Goal: Transaction & Acquisition: Book appointment/travel/reservation

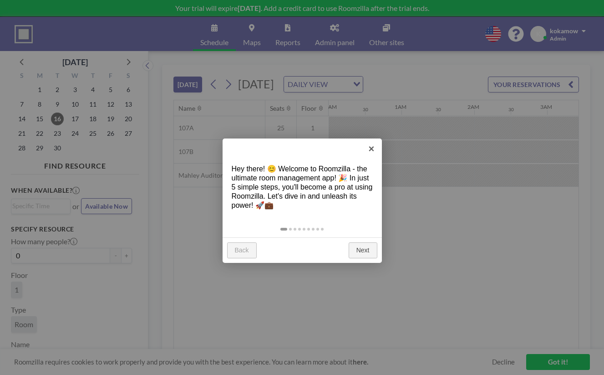
scroll to position [0, 740]
click at [371, 150] on link "×" at bounding box center [371, 148] width 20 height 20
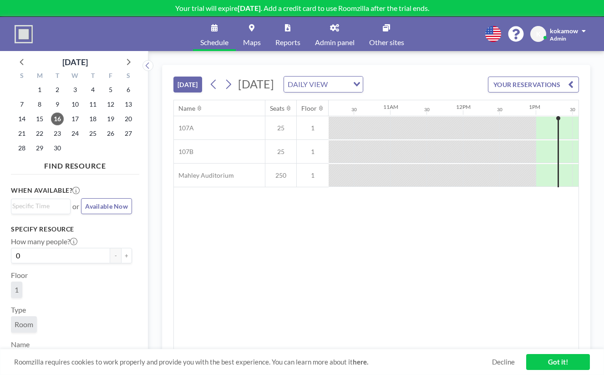
click at [360, 82] on icon "Search for option" at bounding box center [357, 84] width 6 height 5
click at [353, 92] on li "WEEKLY VIEW" at bounding box center [354, 97] width 72 height 13
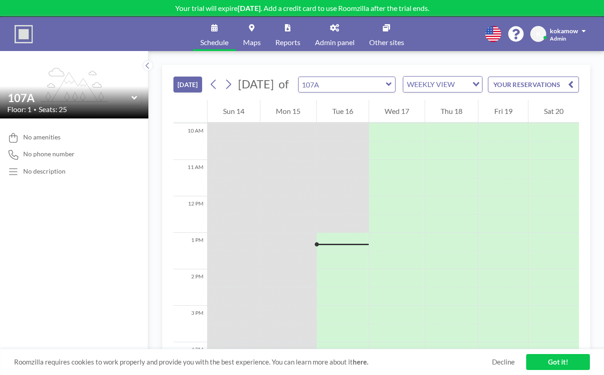
scroll to position [370, 0]
click at [173, 76] on div "TODAY September 2025 of 107A WEEKLY VIEW Loading..." at bounding box center [327, 84] width 309 height 16
click at [173, 76] on button "[DATE]" at bounding box center [187, 84] width 29 height 16
click at [224, 77] on icon at bounding box center [228, 84] width 9 height 14
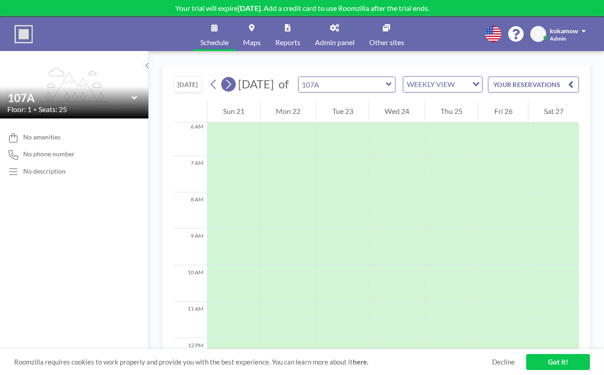
scroll to position [222, 0]
click at [211, 80] on icon at bounding box center [213, 85] width 5 height 10
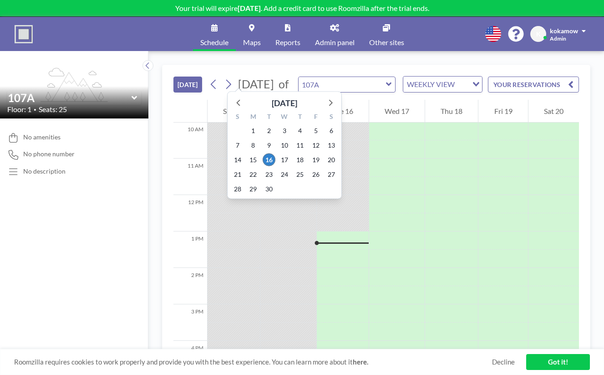
scroll to position [370, 0]
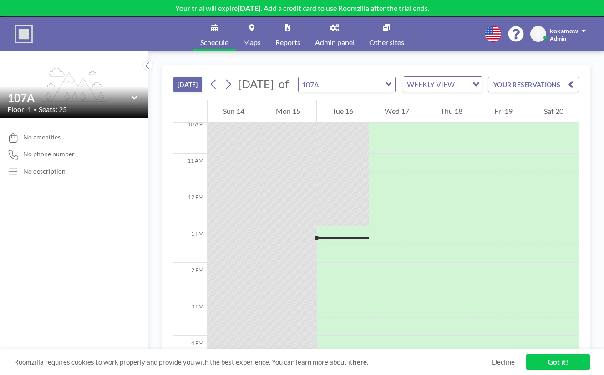
click at [468, 76] on div "Loading..." at bounding box center [475, 83] width 14 height 14
click at [472, 76] on div "Loading..." at bounding box center [477, 83] width 10 height 14
click at [561, 359] on link "Got it!" at bounding box center [558, 362] width 64 height 16
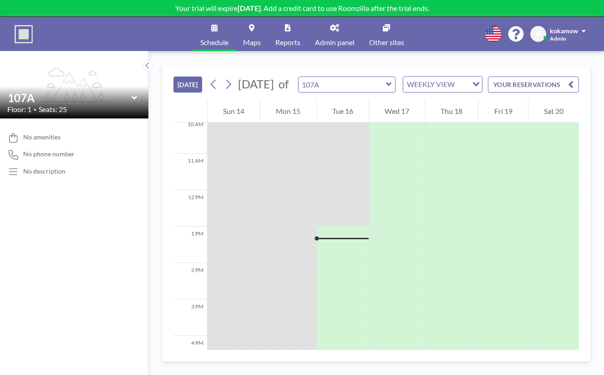
click at [218, 24] on icon at bounding box center [214, 27] width 6 height 7
click at [255, 23] on link "Maps" at bounding box center [252, 34] width 32 height 34
click at [289, 26] on link "Reports" at bounding box center [288, 34] width 40 height 34
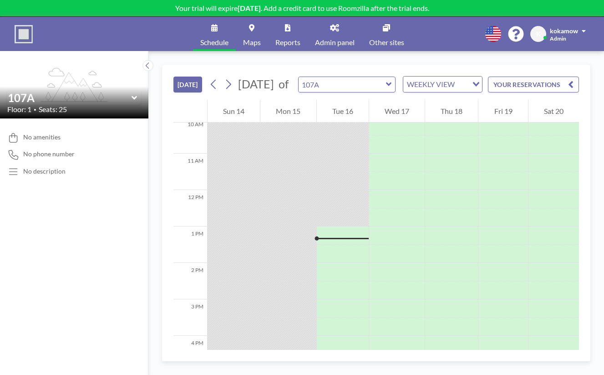
click at [386, 80] on icon at bounding box center [389, 84] width 6 height 9
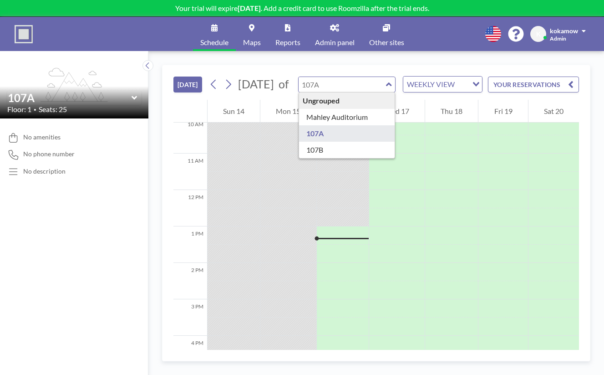
click at [306, 92] on div "Ungrouped" at bounding box center [347, 100] width 96 height 16
click at [334, 39] on span "Admin panel" at bounding box center [335, 42] width 40 height 7
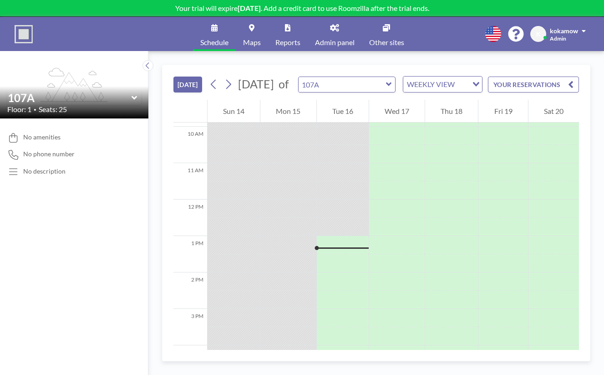
scroll to position [370, 0]
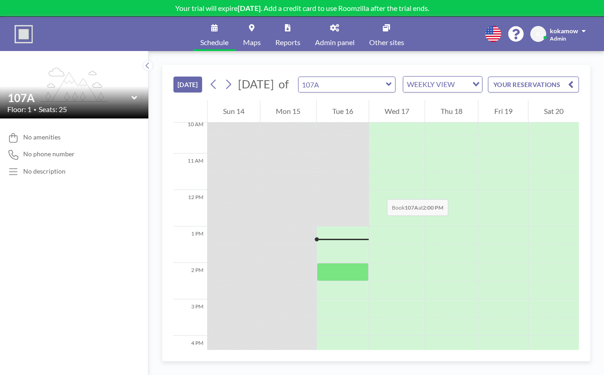
click at [317, 263] on div at bounding box center [343, 272] width 52 height 18
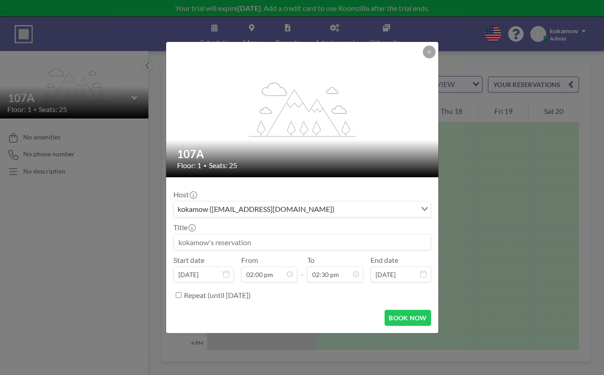
click at [421, 207] on icon "Search for option" at bounding box center [424, 209] width 6 height 5
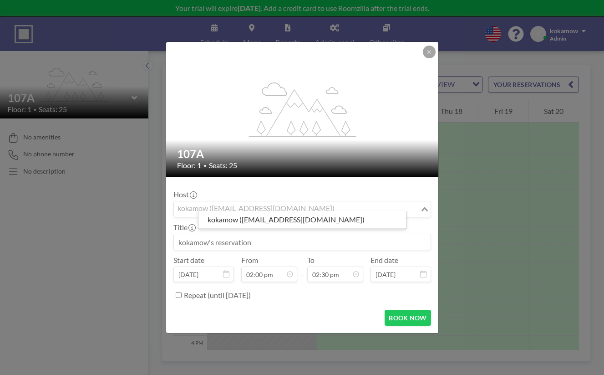
click at [421, 207] on icon "Search for option" at bounding box center [424, 209] width 6 height 5
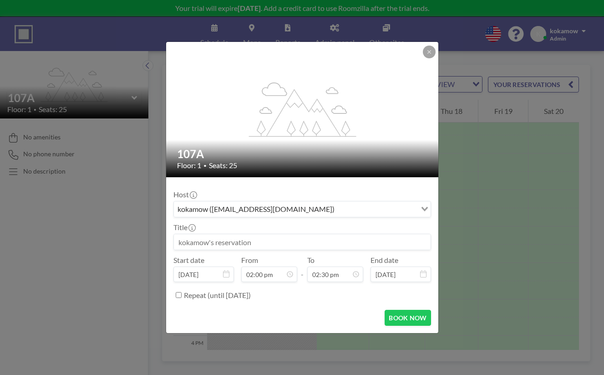
click at [262, 234] on input at bounding box center [302, 241] width 257 height 15
type input "T"
type input "My first reservation"
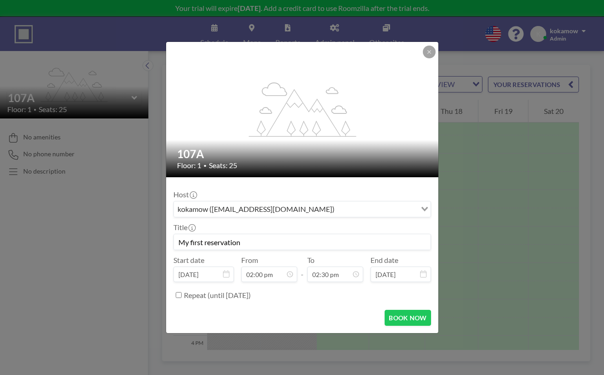
click at [251, 290] on label "Repeat (until [DATE])" at bounding box center [217, 294] width 67 height 9
click at [182, 292] on input "Repeat (until [DATE])" at bounding box center [179, 295] width 6 height 6
checkbox input "true"
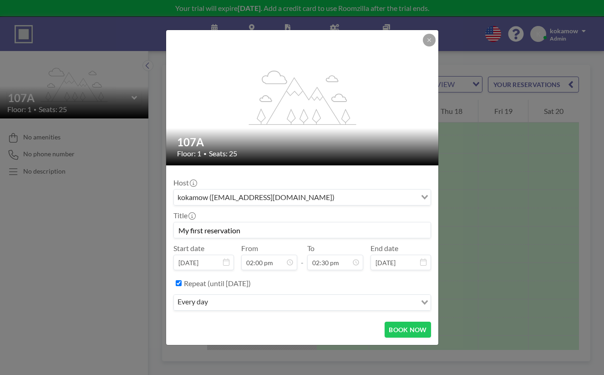
click at [421, 300] on icon "Search for option" at bounding box center [424, 302] width 6 height 5
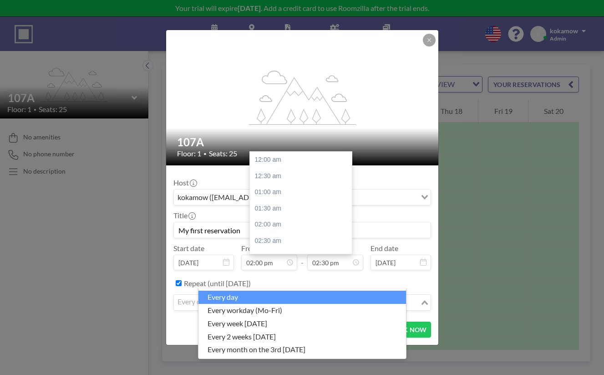
scroll to position [421, 0]
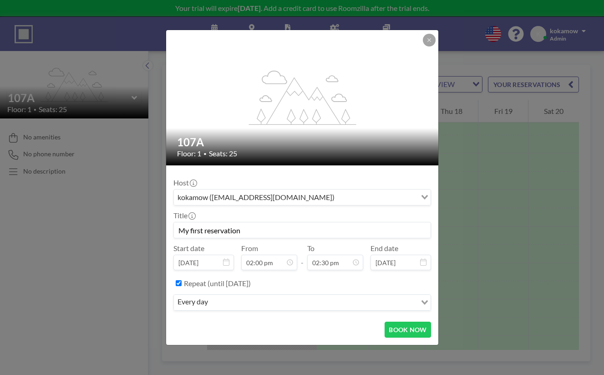
click at [377, 275] on div "Repeat (until [DATE])" at bounding box center [307, 282] width 247 height 15
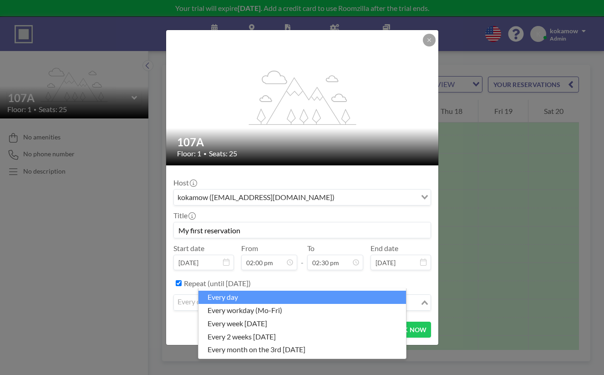
click at [237, 296] on input "Search for option" at bounding box center [297, 302] width 244 height 12
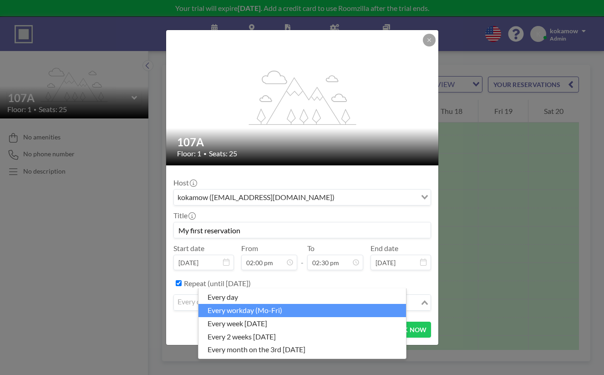
click at [237, 306] on li "every workday (Mo-Fri)" at bounding box center [302, 310] width 208 height 13
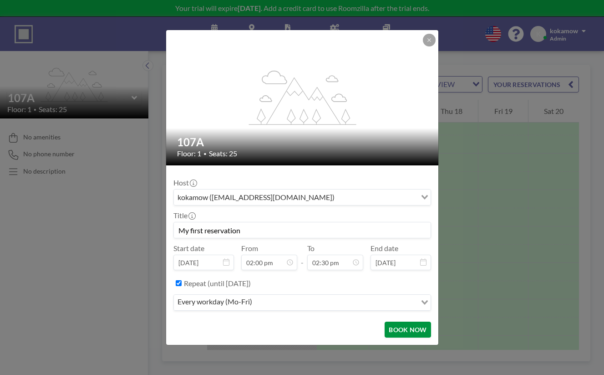
scroll to position [421, 0]
click at [397, 321] on button "BOOK NOW" at bounding box center [408, 329] width 46 height 16
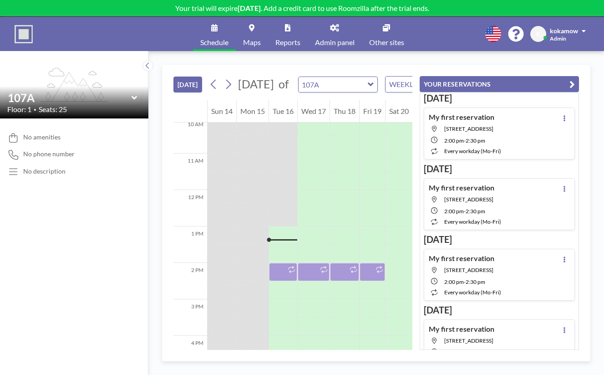
click at [332, 25] on link "Admin panel" at bounding box center [335, 34] width 54 height 34
click at [397, 76] on div "WEEKLY VIEW" at bounding box center [418, 83] width 65 height 14
click at [389, 83] on li "DAILY VIEW" at bounding box center [398, 84] width 72 height 13
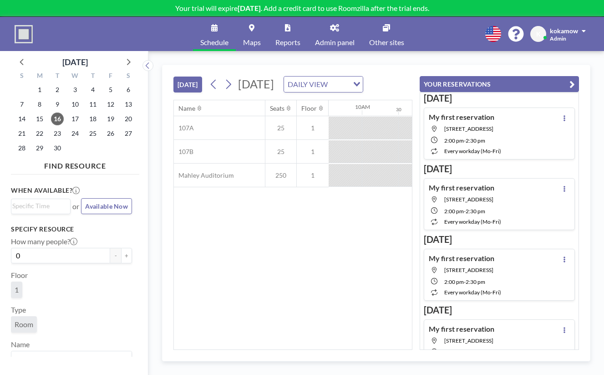
scroll to position [0, 740]
click at [40, 201] on input "Search for option" at bounding box center [38, 206] width 53 height 11
click at [94, 202] on span "Available Now" at bounding box center [106, 206] width 43 height 8
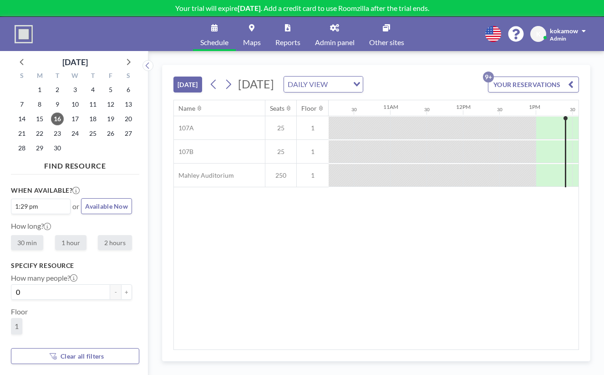
click at [41, 201] on input "Search for option" at bounding box center [53, 206] width 25 height 11
click at [106, 190] on div "When available? 1:29 pm Loading... 1:30 pm 2:00 pm 2:30 pm 3:00 pm 3:30 pm 4:00…" at bounding box center [75, 259] width 128 height 162
click at [63, 355] on button "Clear all filters" at bounding box center [75, 356] width 128 height 16
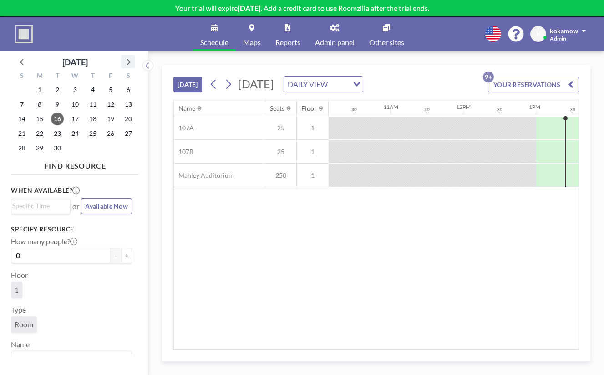
click at [122, 56] on icon at bounding box center [128, 62] width 12 height 12
click at [104, 112] on span "17" at bounding box center [110, 118] width 13 height 13
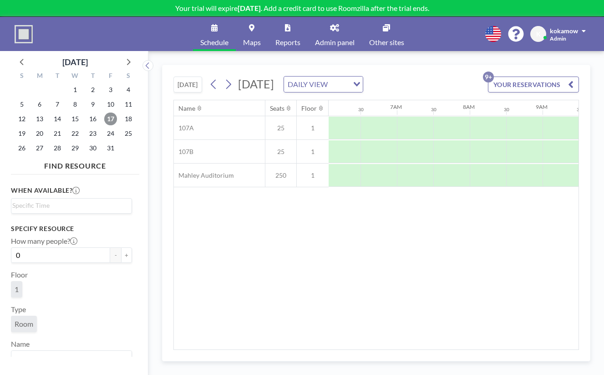
scroll to position [0, 444]
click at [579, 76] on button "YOUR RESERVATIONS 9+" at bounding box center [533, 84] width 91 height 16
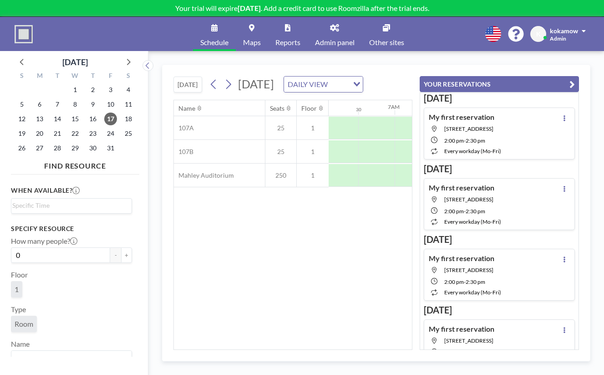
click at [575, 79] on icon "button" at bounding box center [571, 84] width 5 height 11
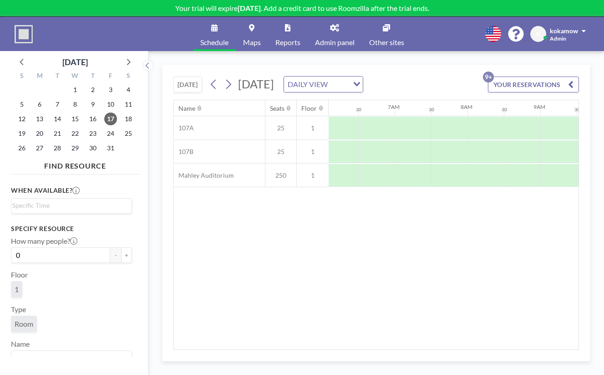
click at [329, 29] on link "Admin panel" at bounding box center [335, 34] width 54 height 34
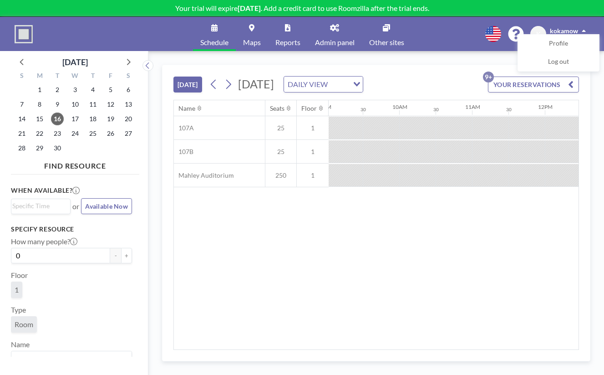
scroll to position [0, 740]
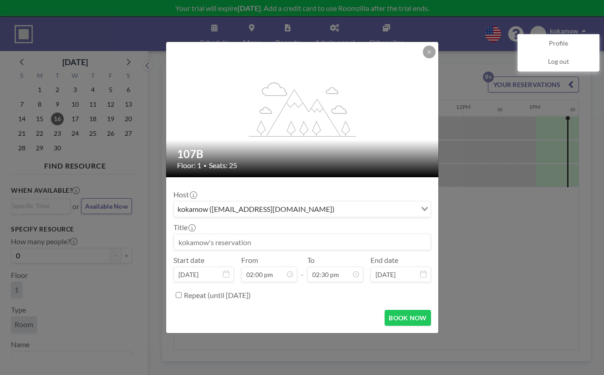
scroll to position [15, 0]
click at [421, 207] on icon "Search for option" at bounding box center [424, 209] width 6 height 5
click at [423, 58] on button at bounding box center [429, 52] width 13 height 13
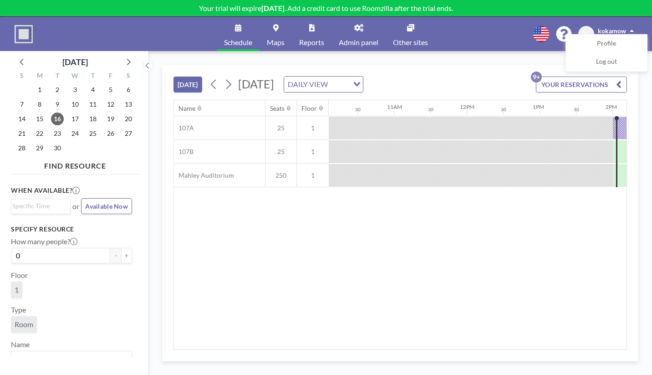
scroll to position [0, 740]
